Goal: Use online tool/utility: Use online tool/utility

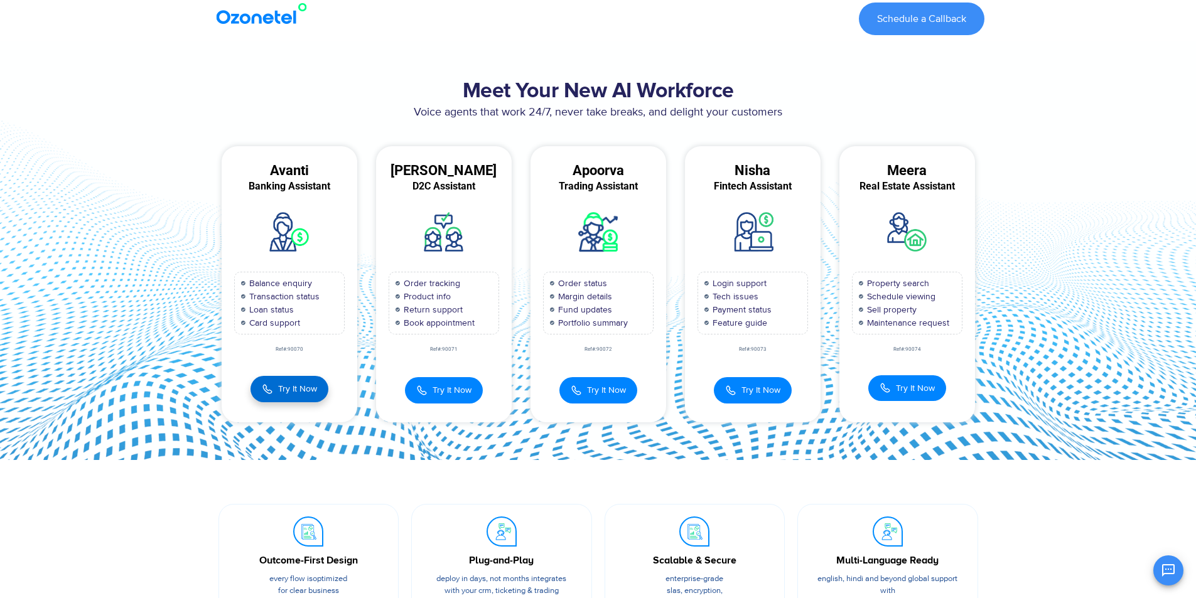
click at [305, 396] on button "Try It Now" at bounding box center [289, 389] width 78 height 26
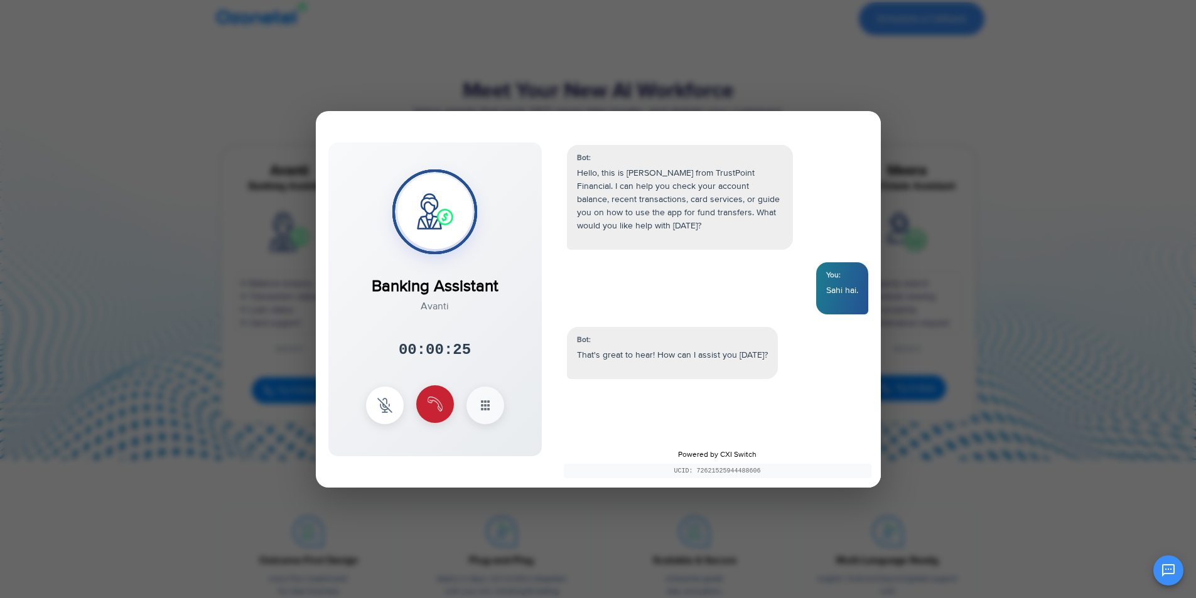
click at [427, 402] on img at bounding box center [434, 404] width 15 height 15
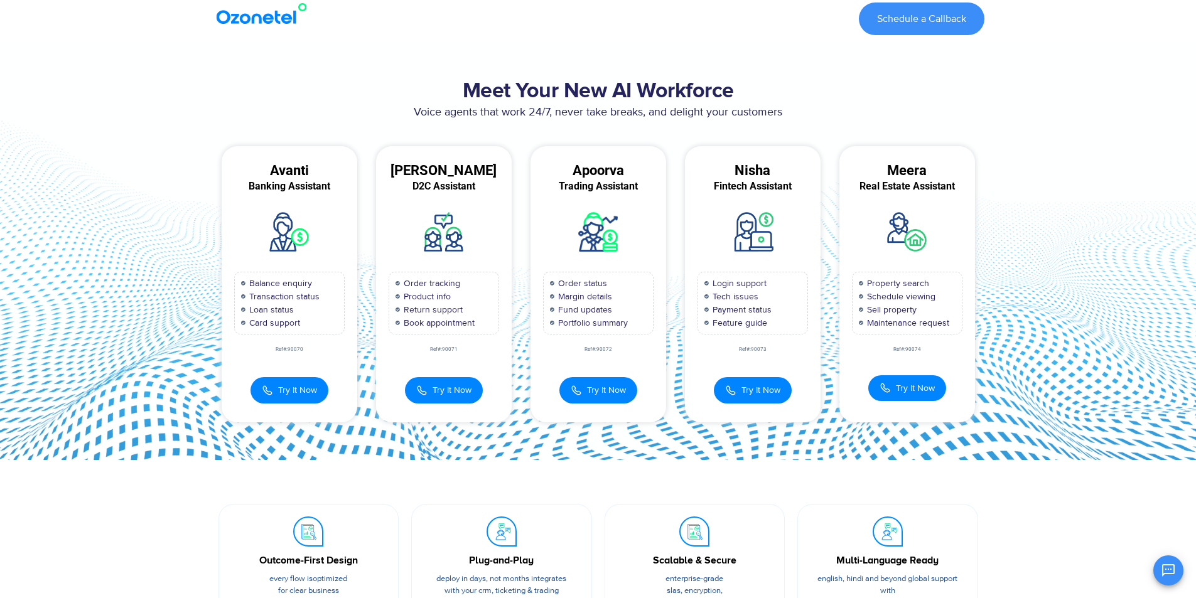
scroll to position [21, 0]
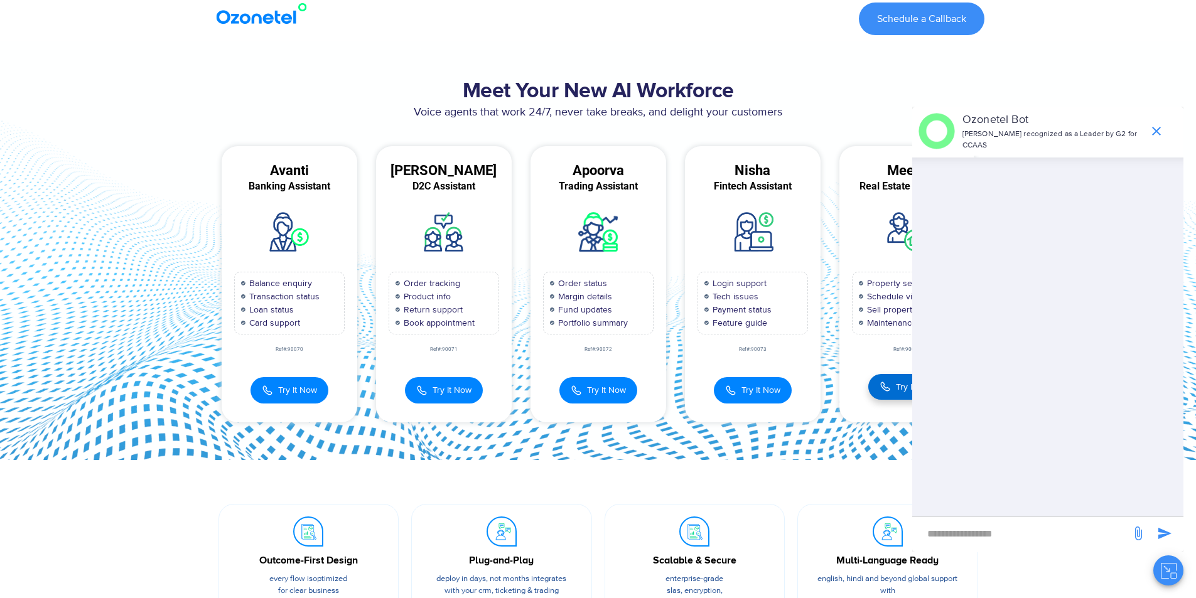
click at [900, 388] on span "Try It Now" at bounding box center [915, 386] width 39 height 13
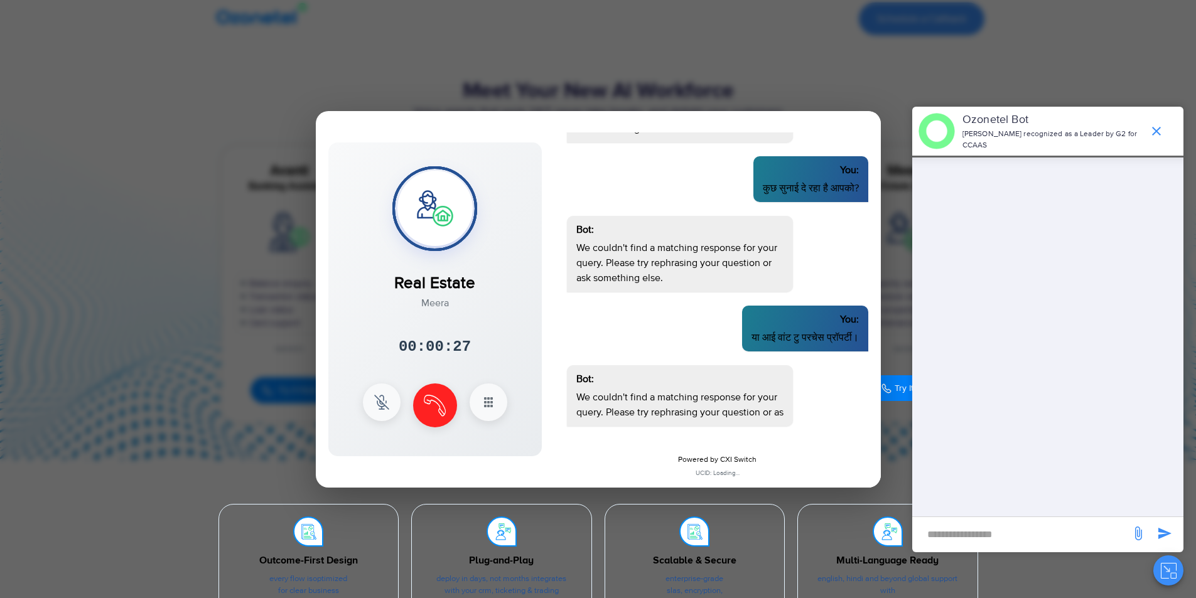
scroll to position [94, 0]
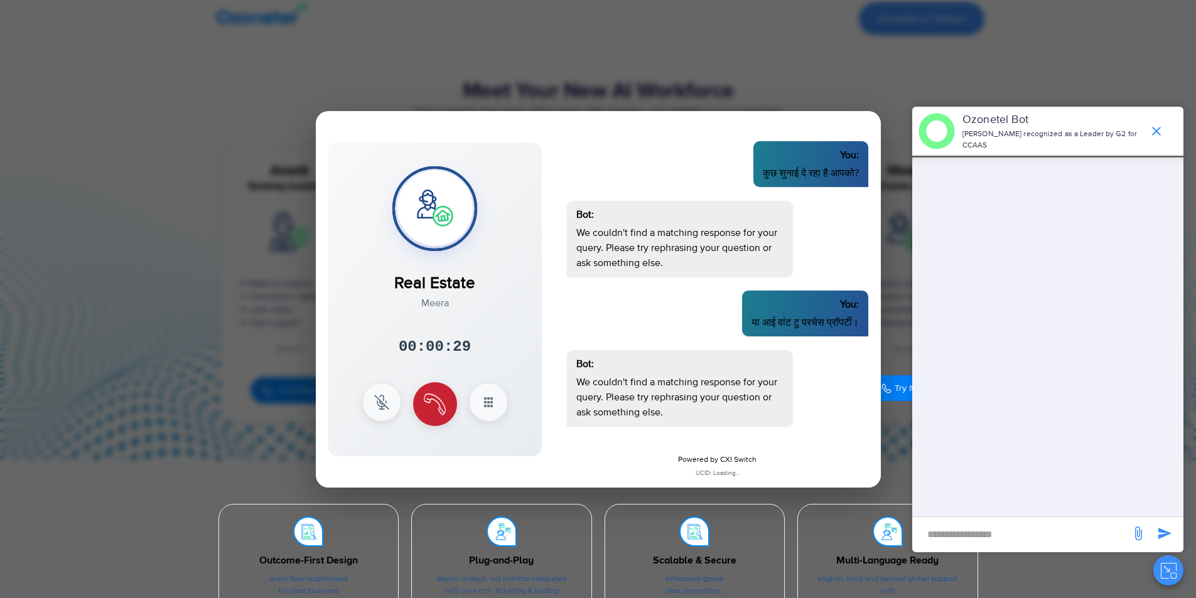
click at [428, 405] on img at bounding box center [435, 404] width 22 height 22
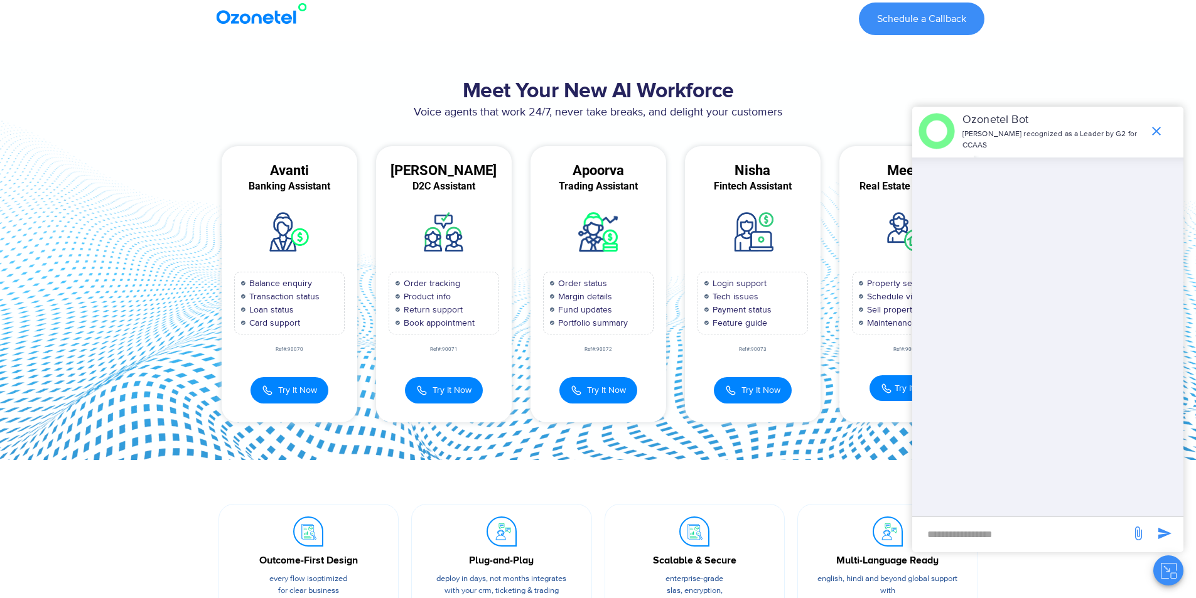
scroll to position [0, 0]
click at [710, 481] on section "Outcome-First Design Every flow is optimized for clear business impact. Plug-an…" at bounding box center [598, 564] width 1196 height 208
click at [1160, 126] on icon "end chat or minimize" at bounding box center [1155, 131] width 15 height 15
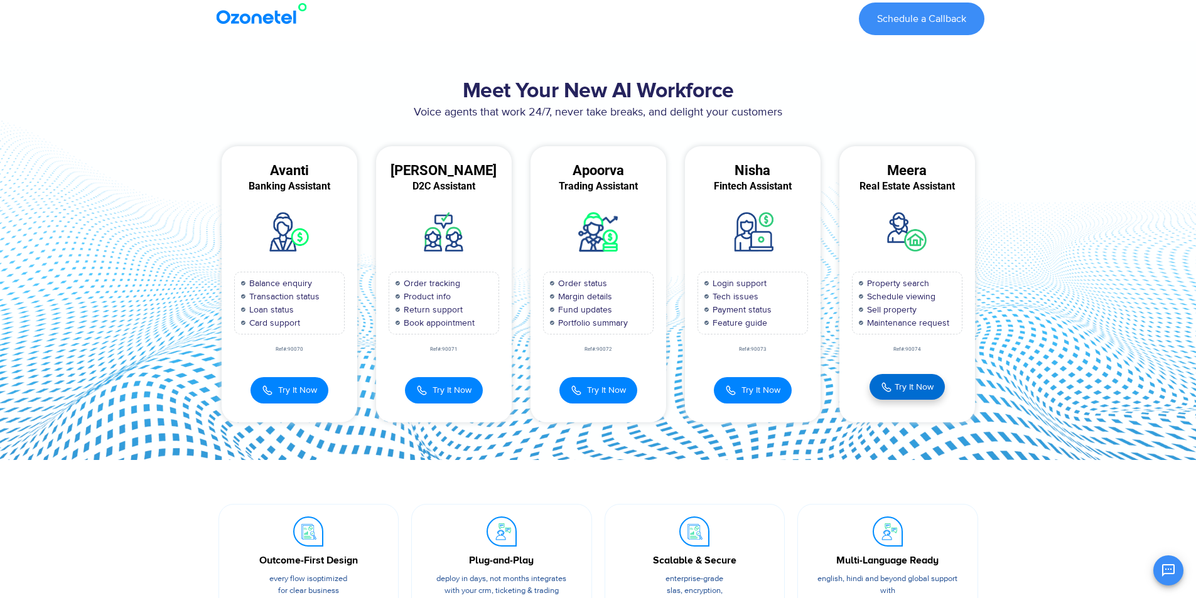
click at [909, 385] on span "Try It Now" at bounding box center [913, 387] width 39 height 11
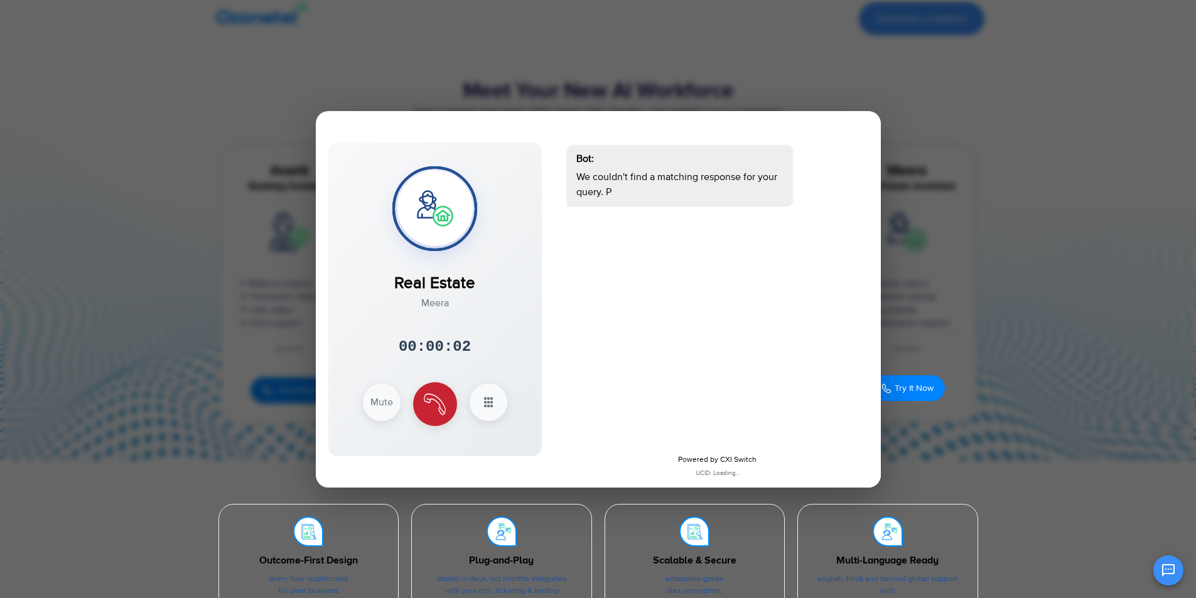
click at [429, 397] on img at bounding box center [435, 404] width 22 height 22
